Goal: Book appointment/travel/reservation

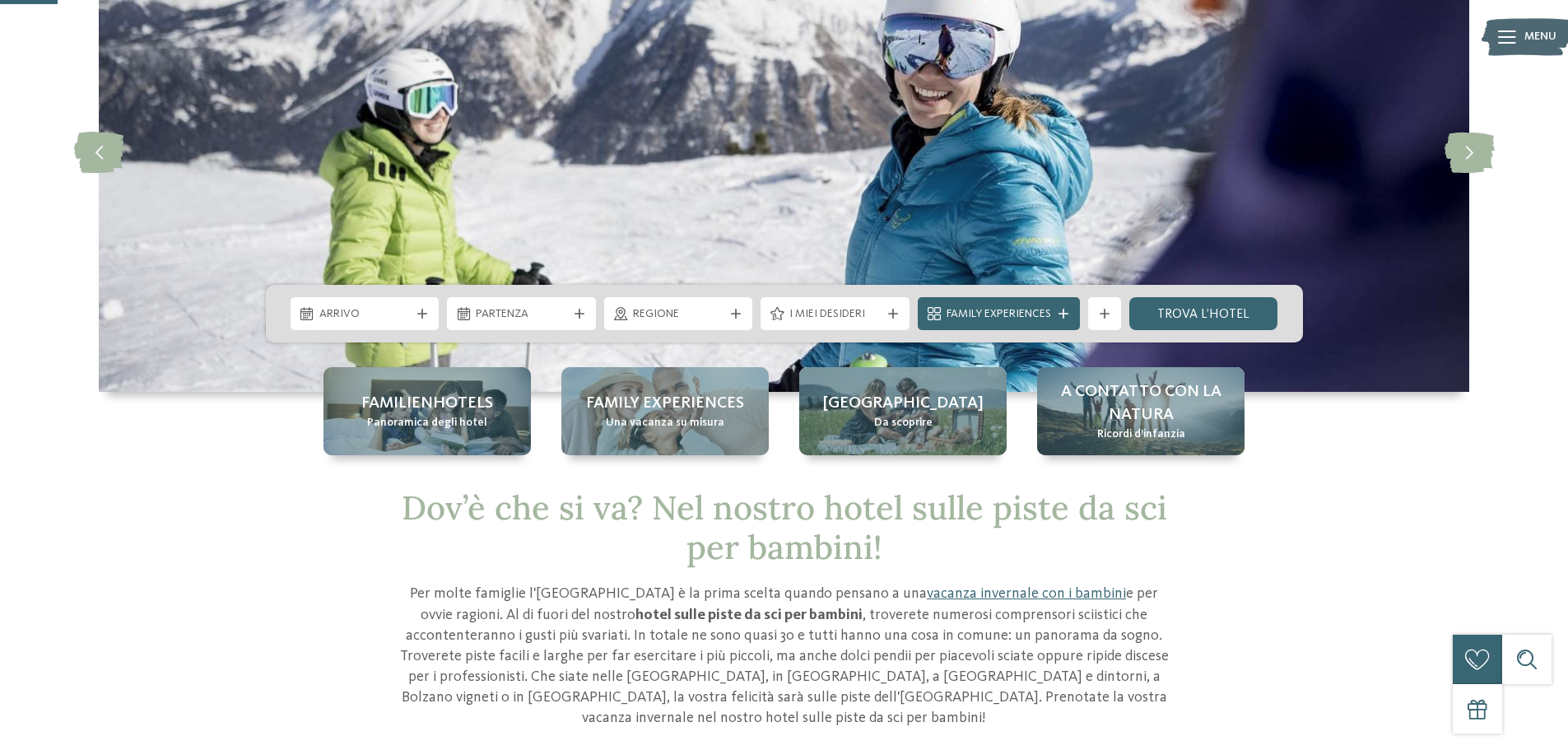
scroll to position [164, 0]
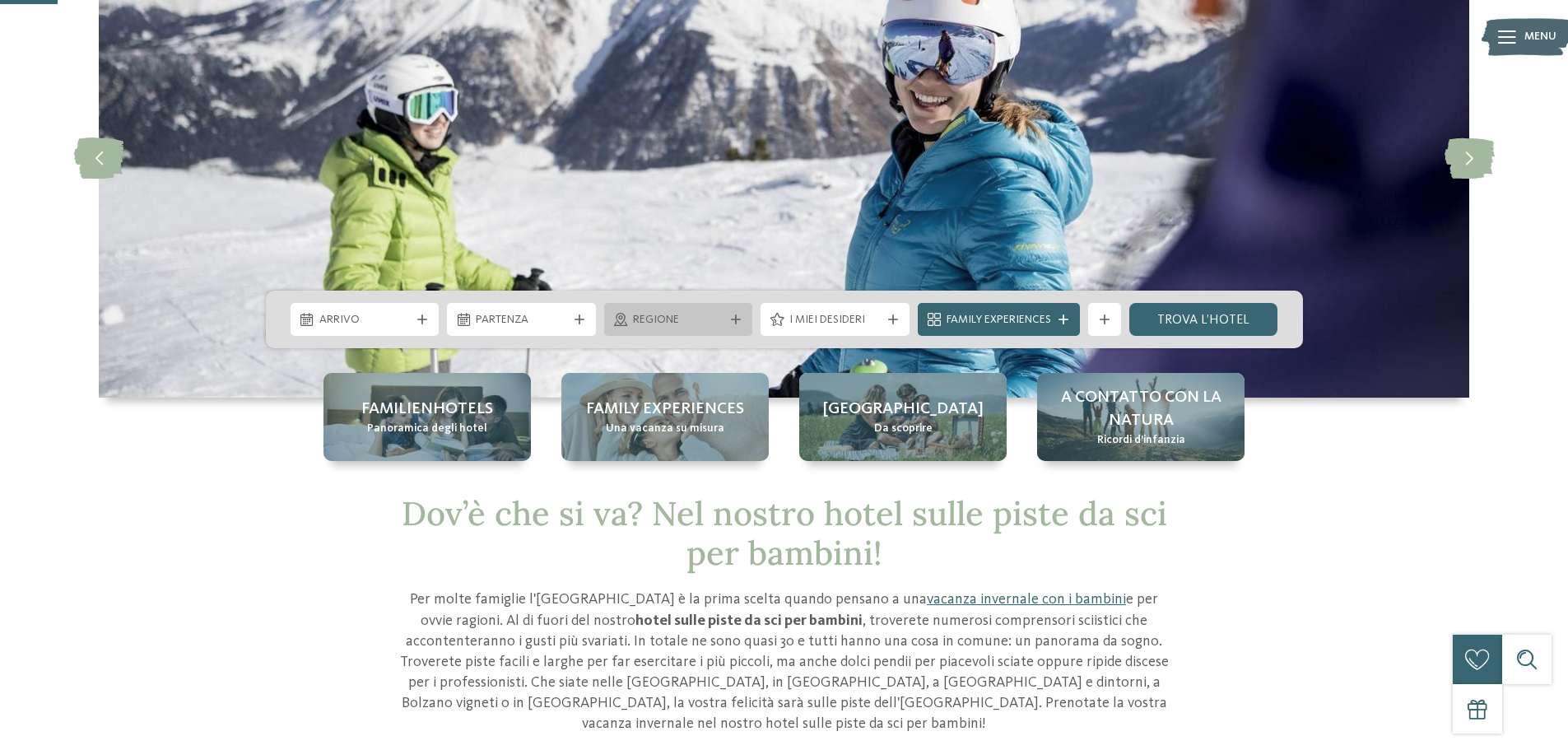
click at [716, 318] on span "Regione" at bounding box center [678, 320] width 91 height 17
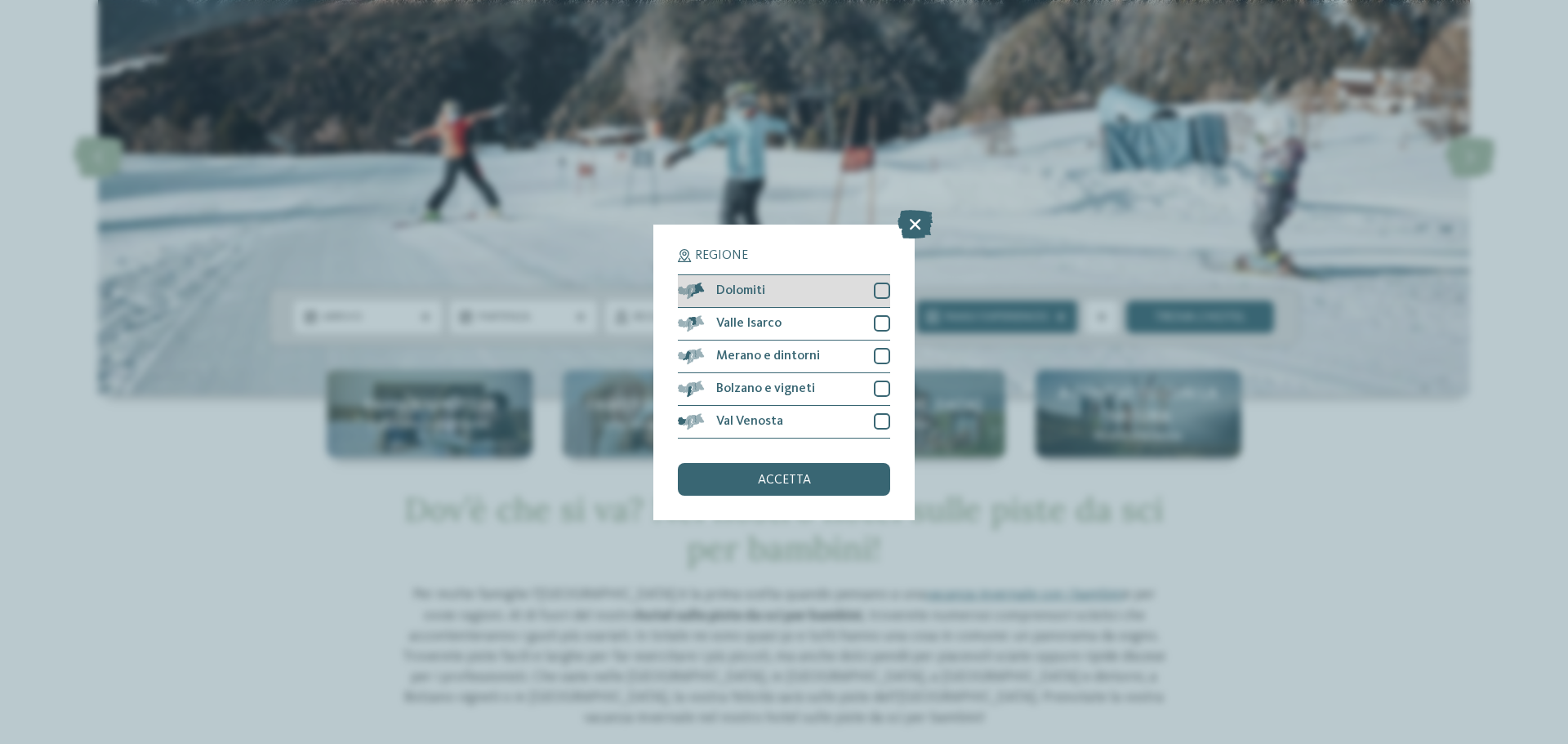
click at [877, 293] on div at bounding box center [882, 290] width 17 height 17
click at [762, 477] on span "accetta" at bounding box center [784, 479] width 53 height 13
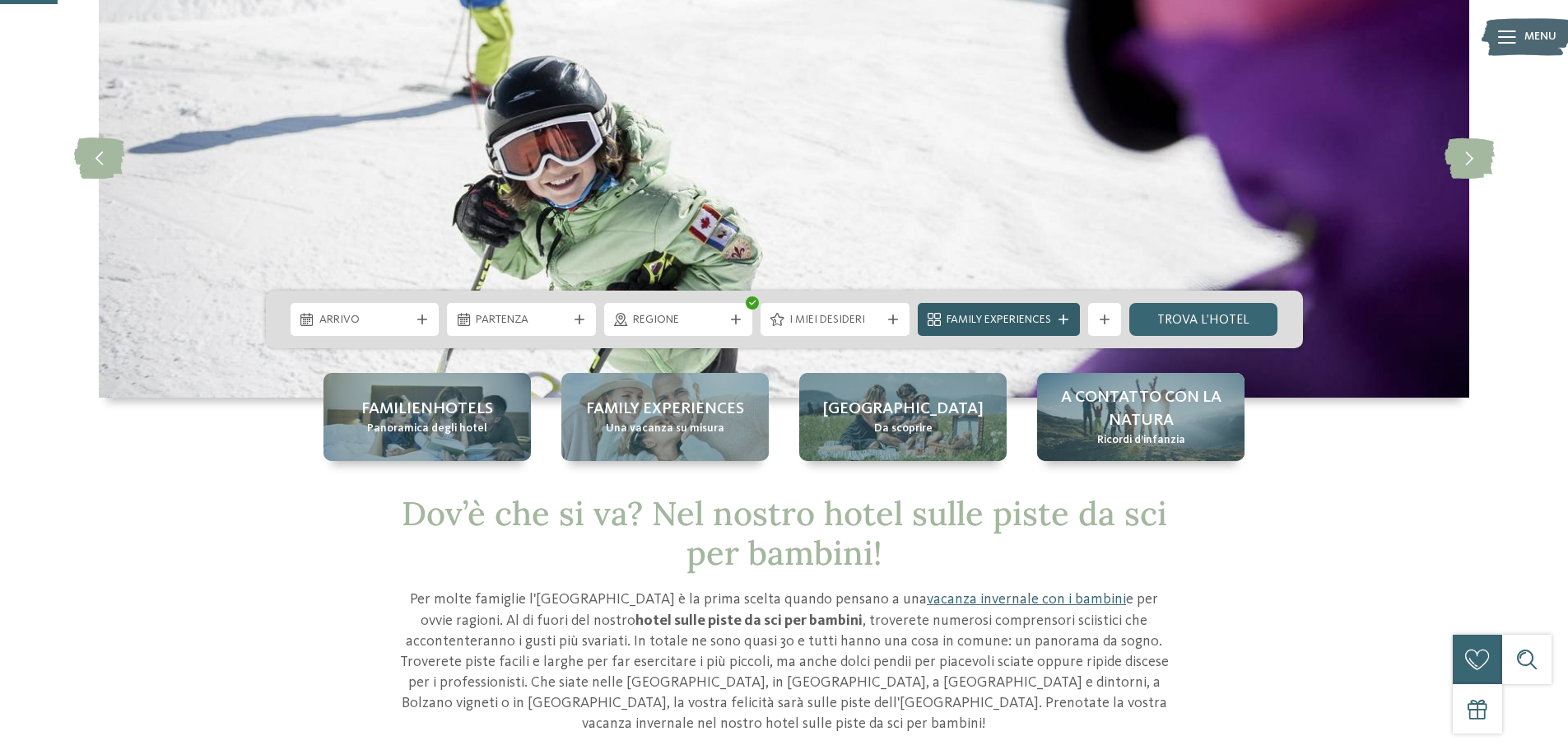
click at [1031, 326] on span "Family Experiences" at bounding box center [998, 320] width 104 height 17
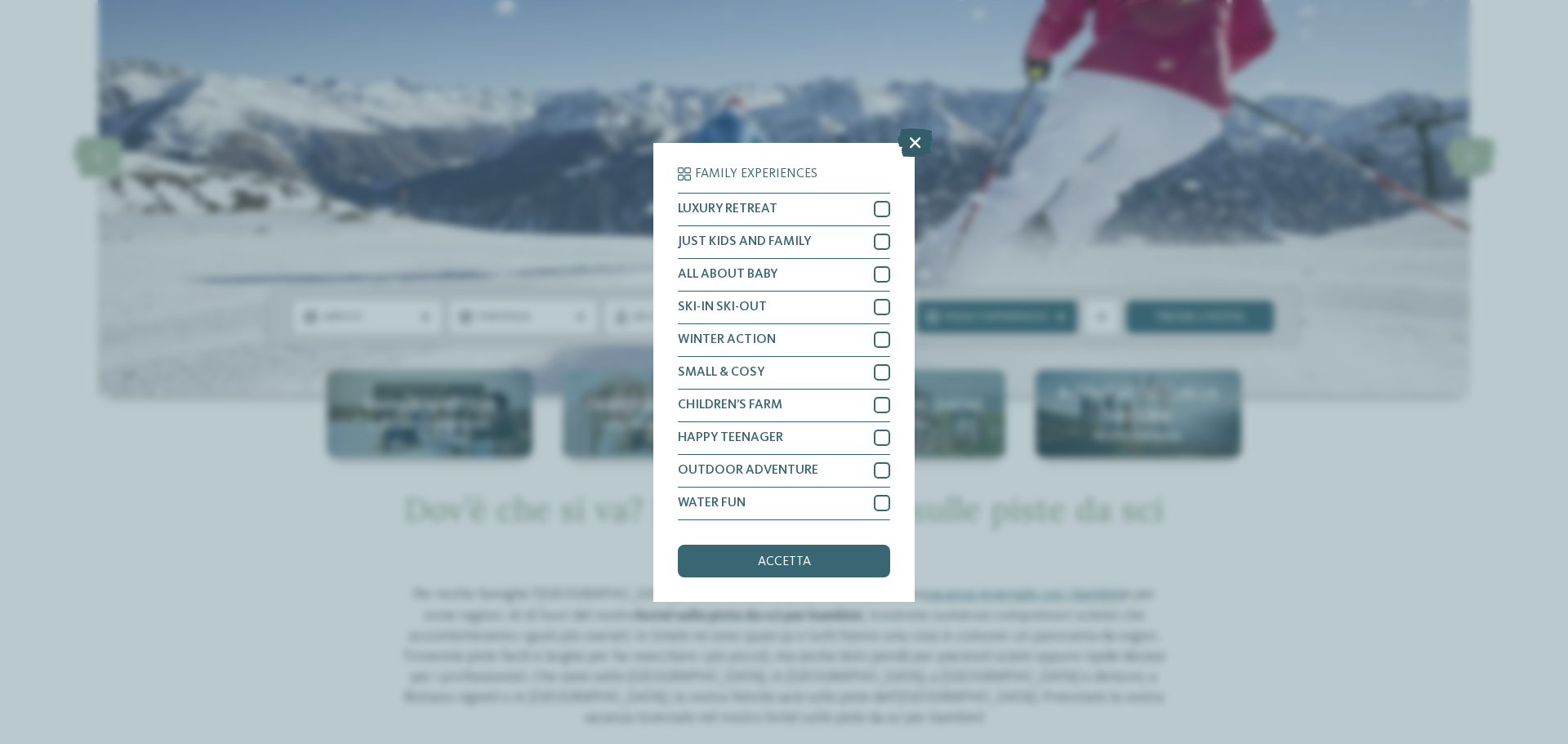
click at [907, 145] on icon at bounding box center [915, 141] width 35 height 29
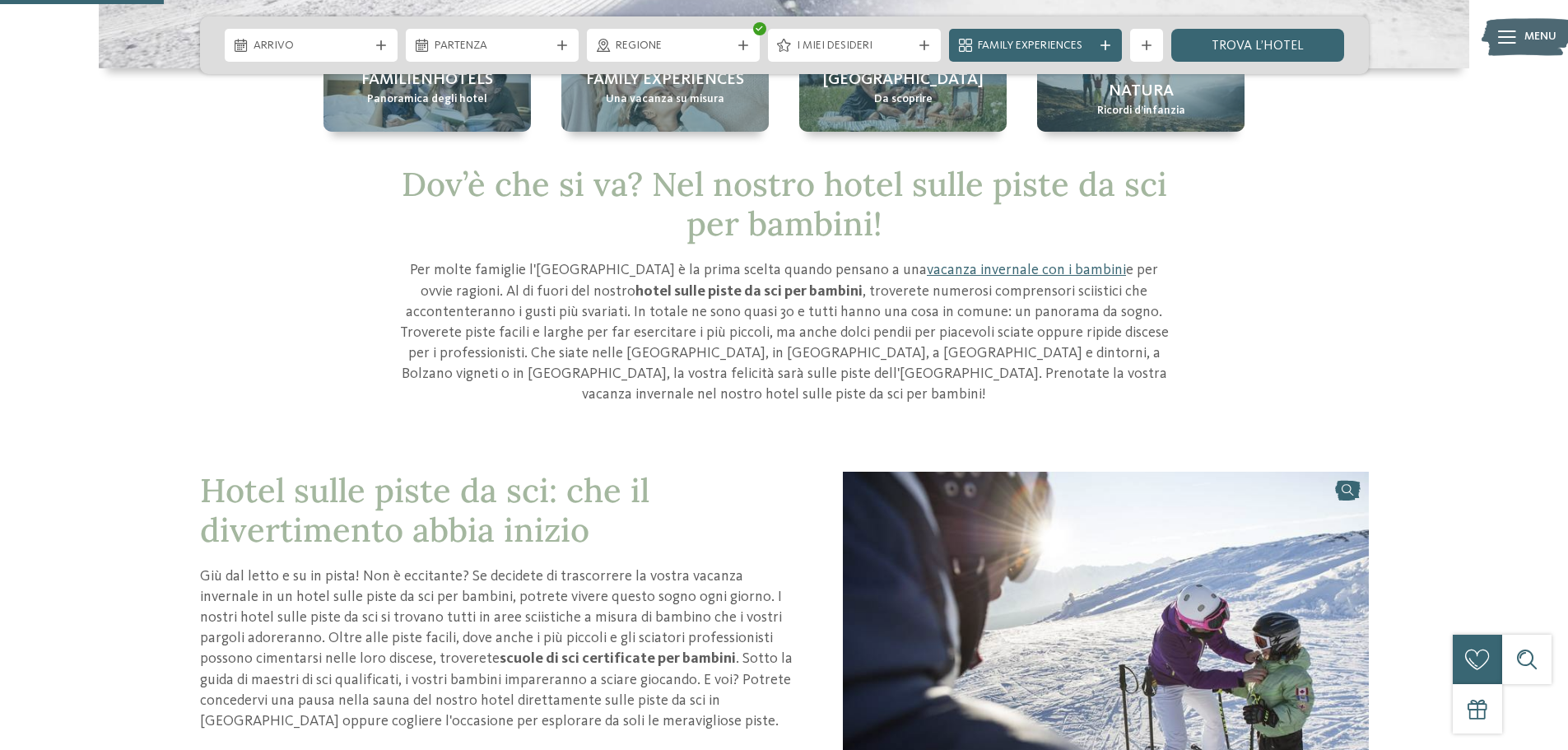
scroll to position [412, 0]
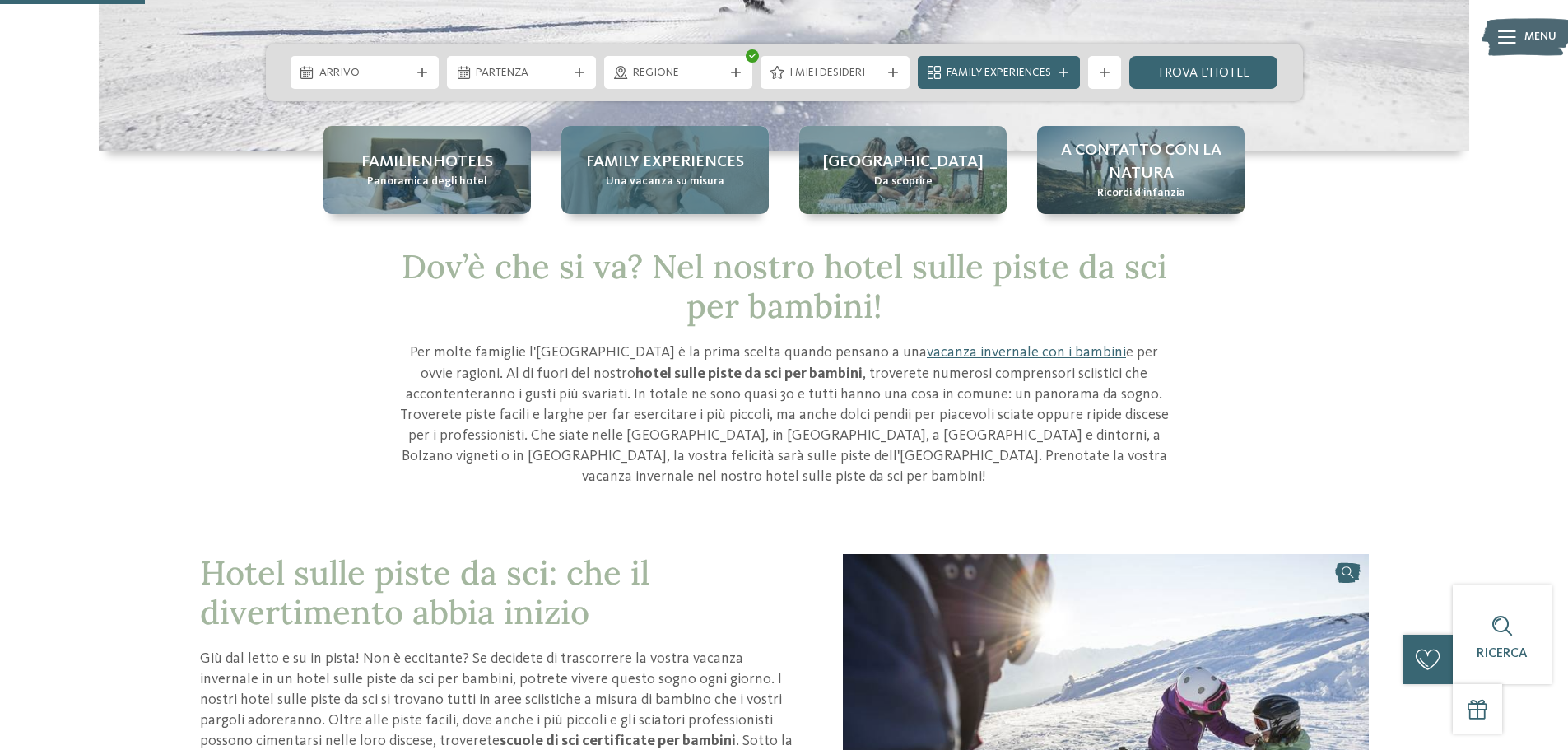
click at [662, 160] on span "Family experiences" at bounding box center [664, 162] width 158 height 23
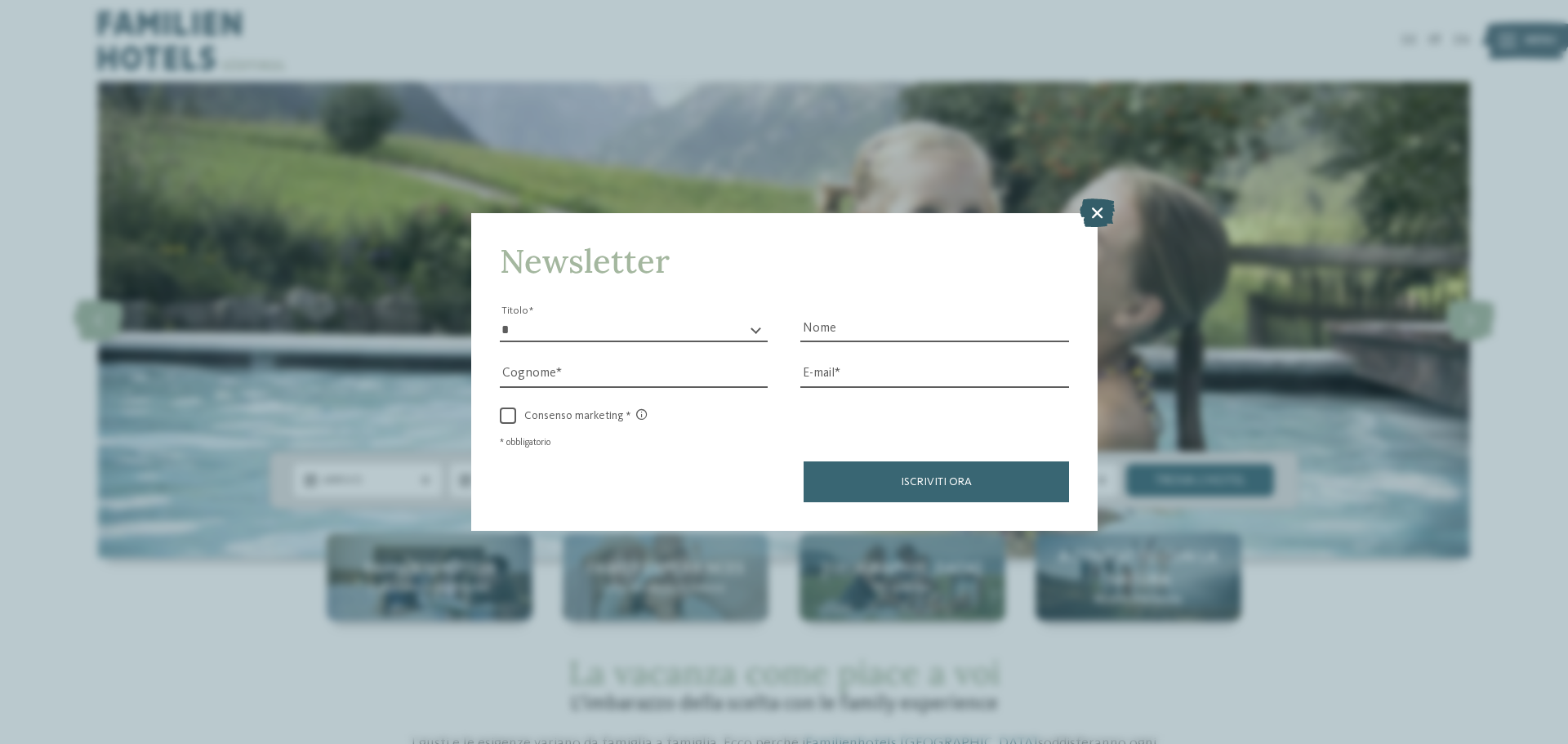
click at [1087, 201] on icon at bounding box center [1097, 212] width 35 height 29
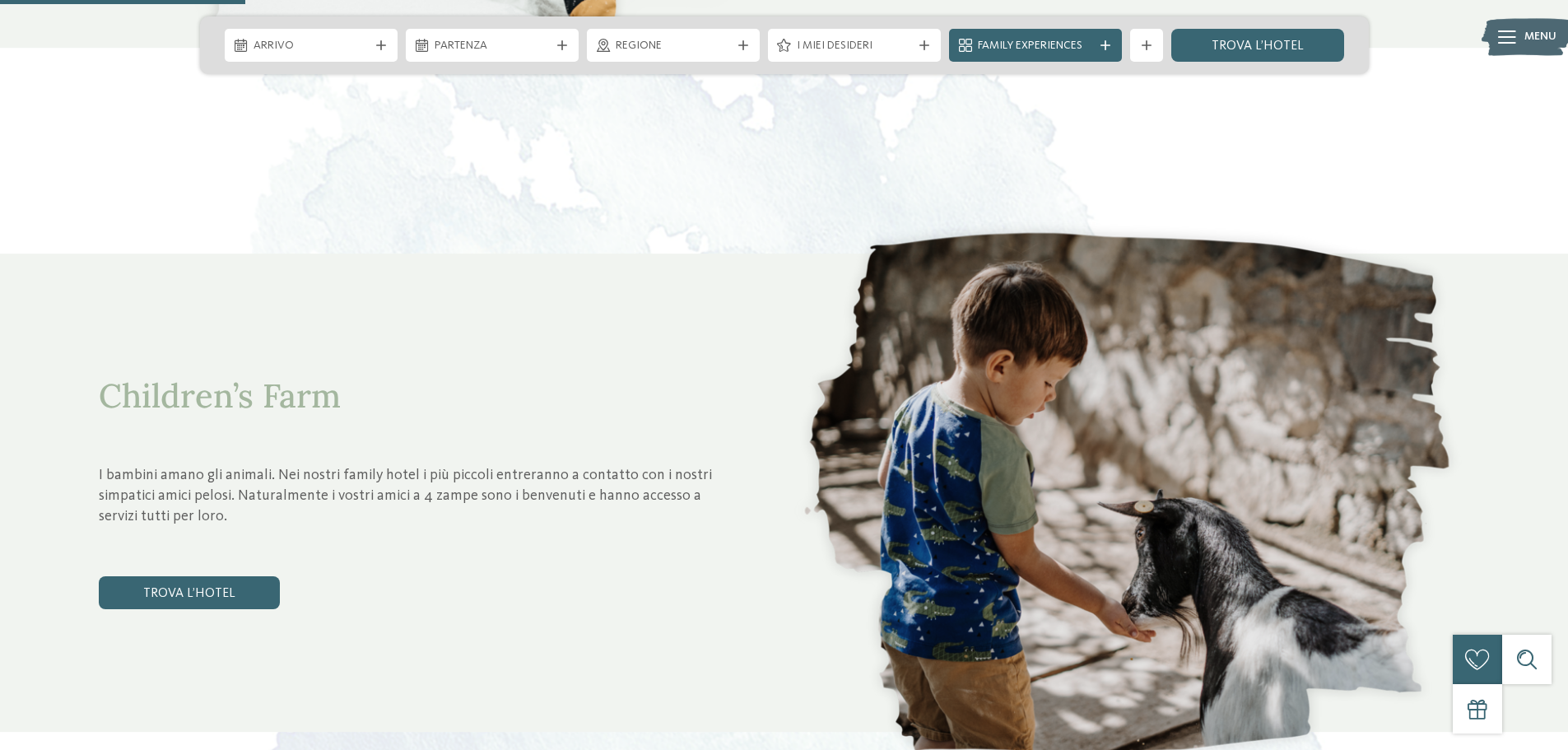
scroll to position [1564, 0]
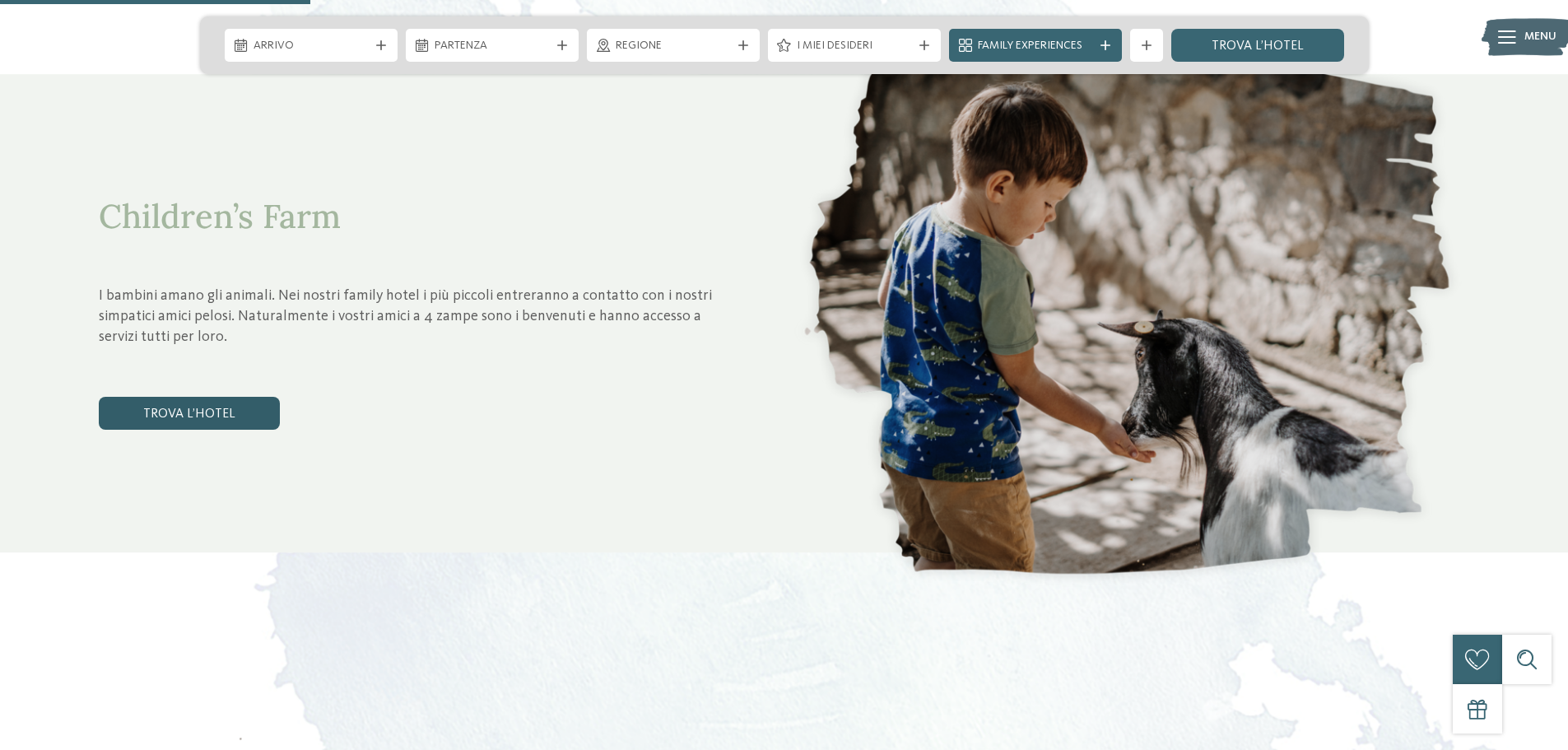
click at [216, 416] on link "trova l’hotel" at bounding box center [189, 413] width 181 height 33
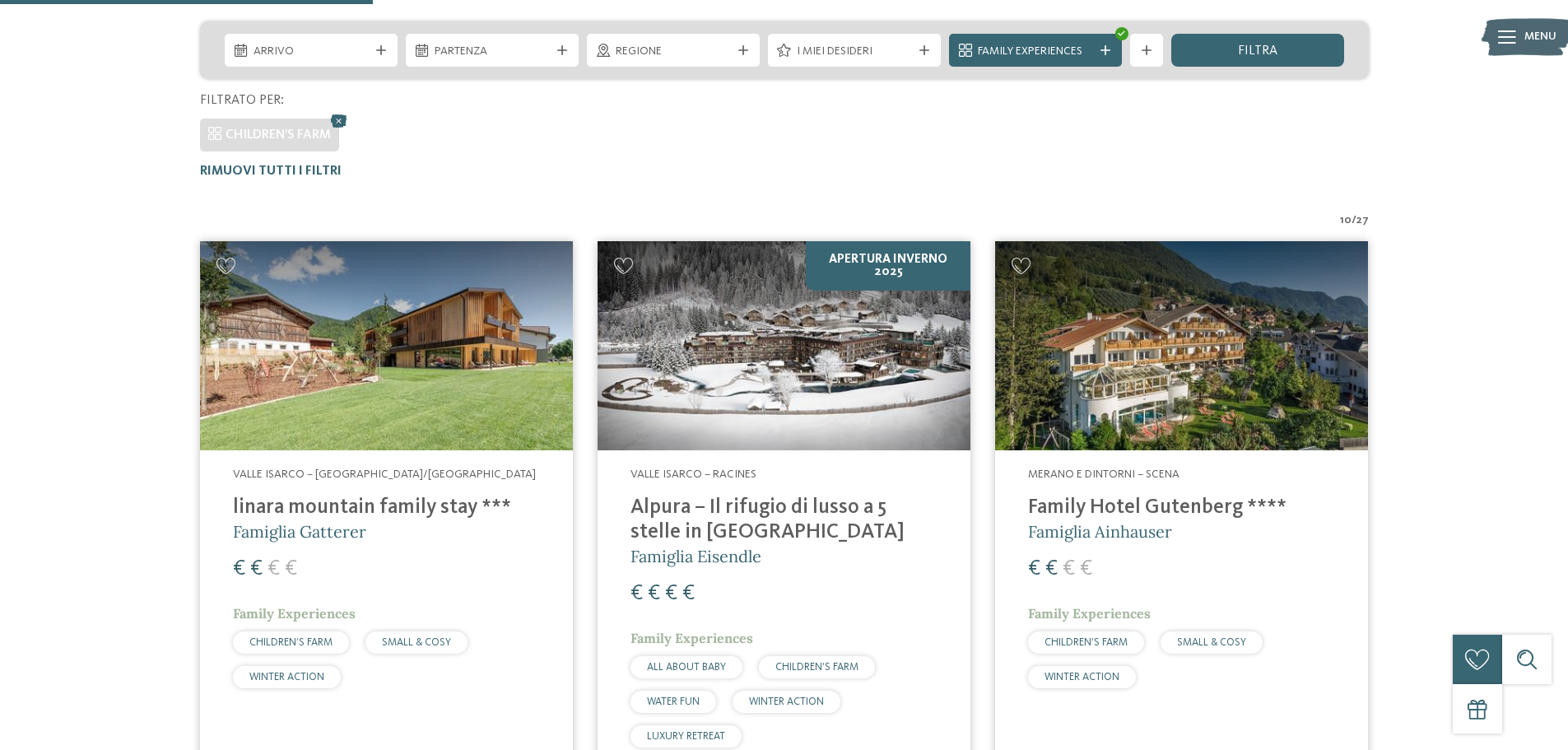
scroll to position [128, 0]
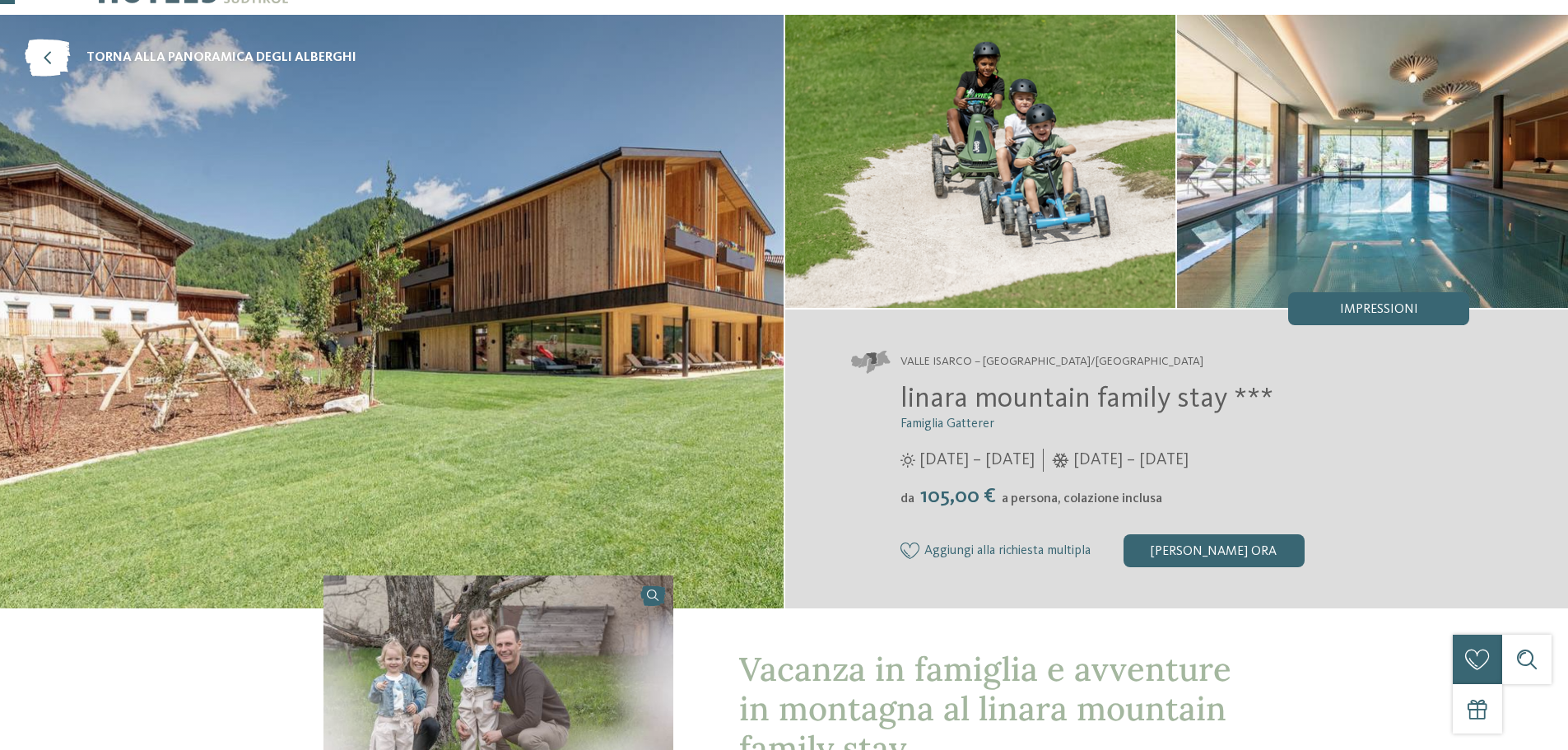
scroll to position [164, 0]
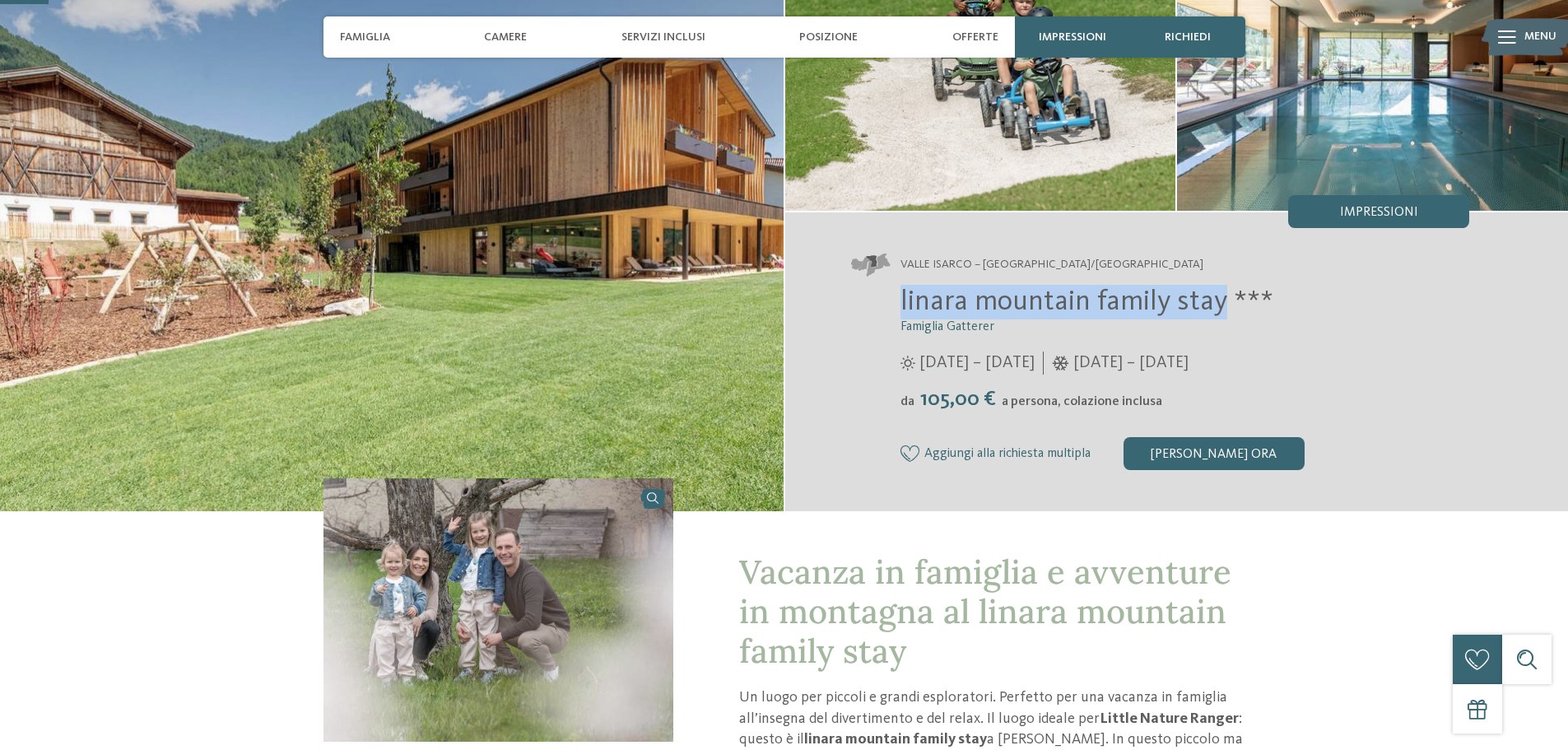
drag, startPoint x: 901, startPoint y: 303, endPoint x: 1219, endPoint y: 305, distance: 318.0
click at [1219, 305] on span "linara mountain family stay ***" at bounding box center [1087, 301] width 373 height 29
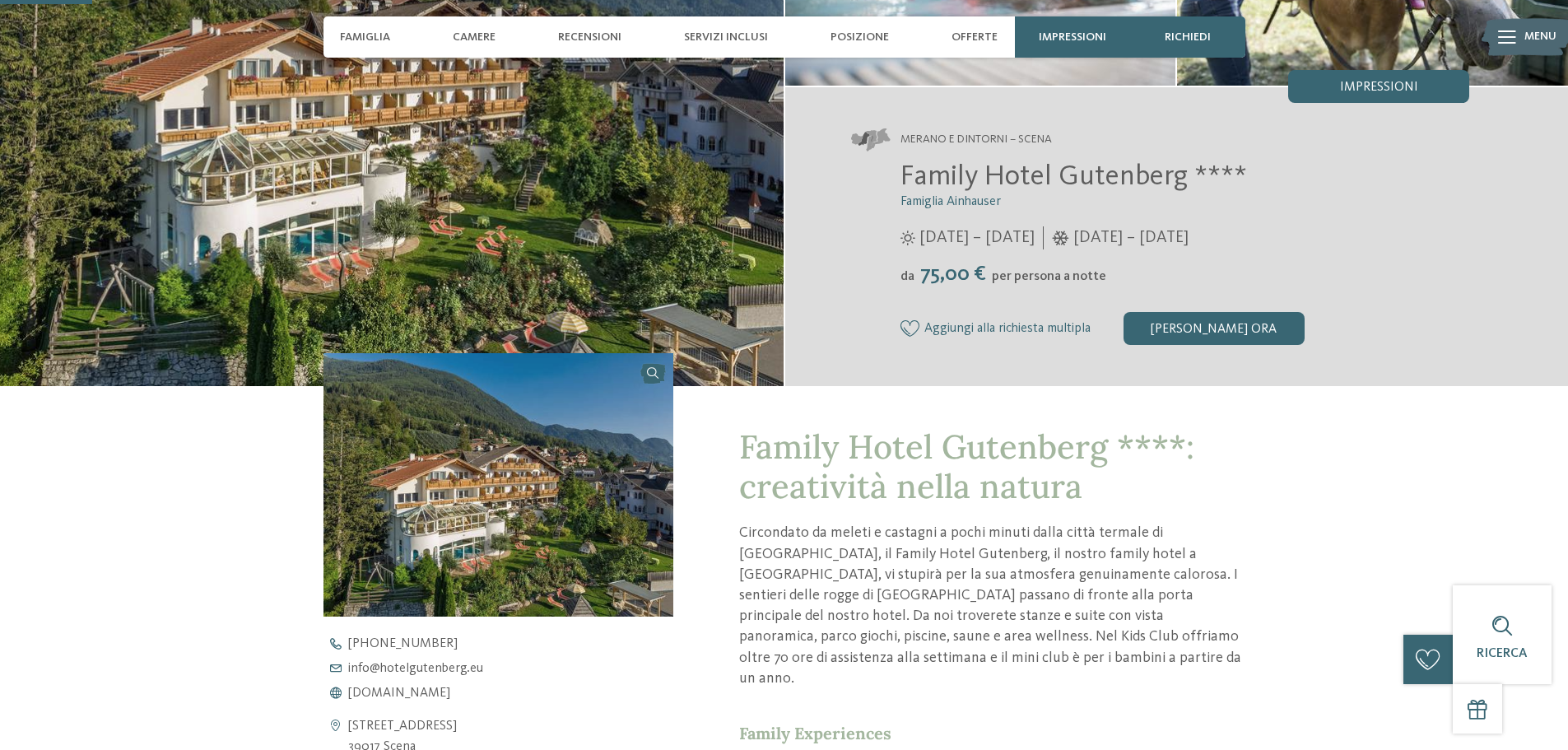
scroll to position [494, 0]
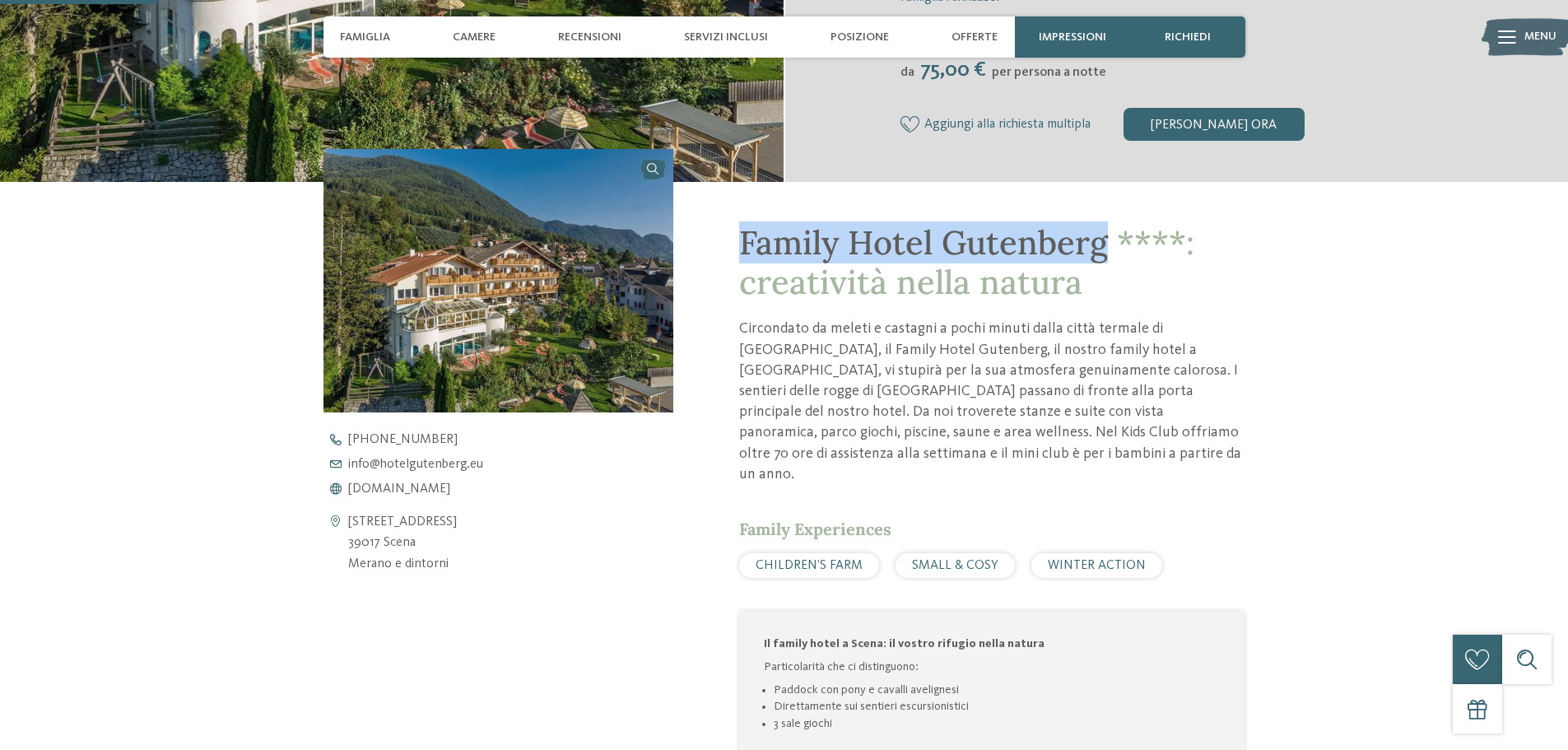
drag, startPoint x: 746, startPoint y: 246, endPoint x: 1103, endPoint y: 250, distance: 357.0
click at [1103, 250] on span "Family Hotel Gutenberg ****: creatività nella natura" at bounding box center [966, 262] width 455 height 81
